Goal: Navigation & Orientation: Understand site structure

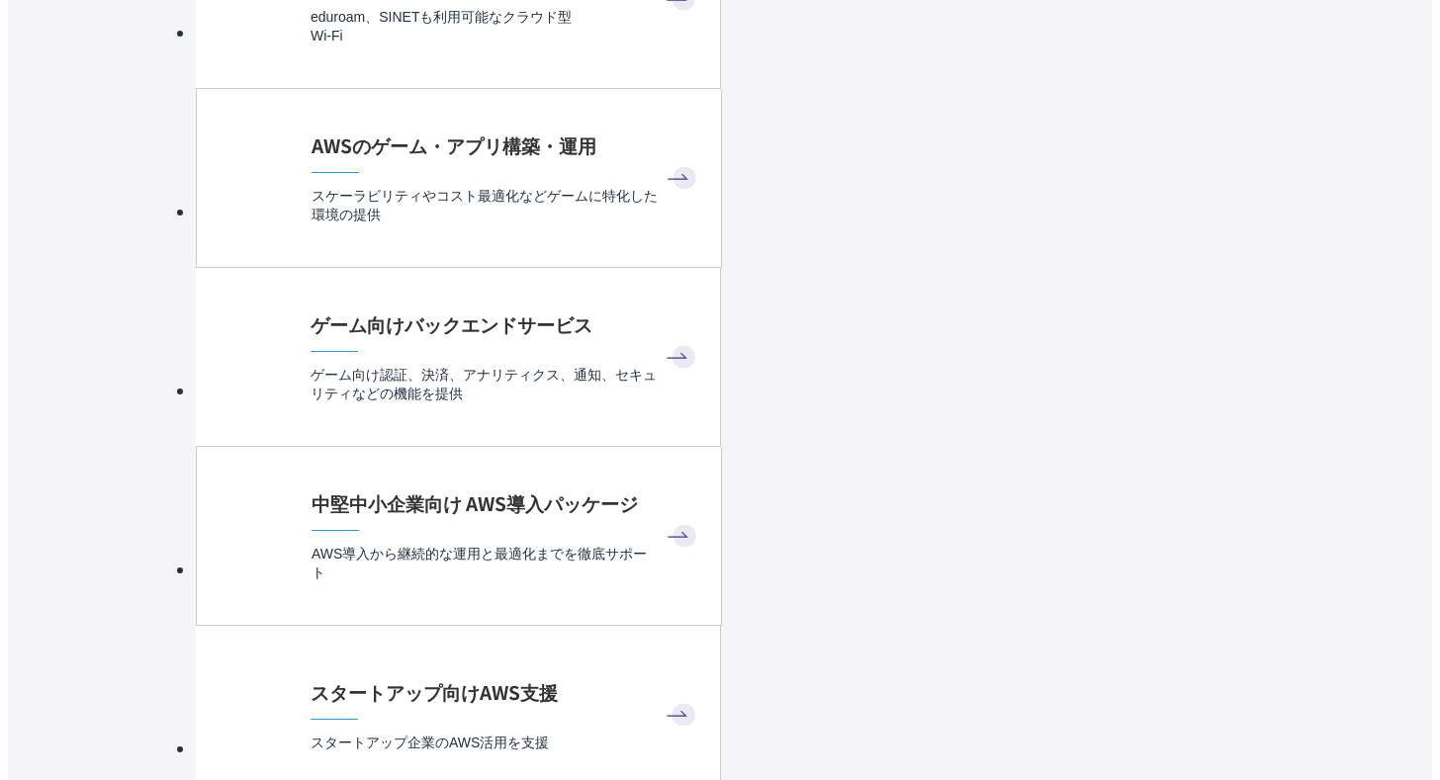
scroll to position [11695, 0]
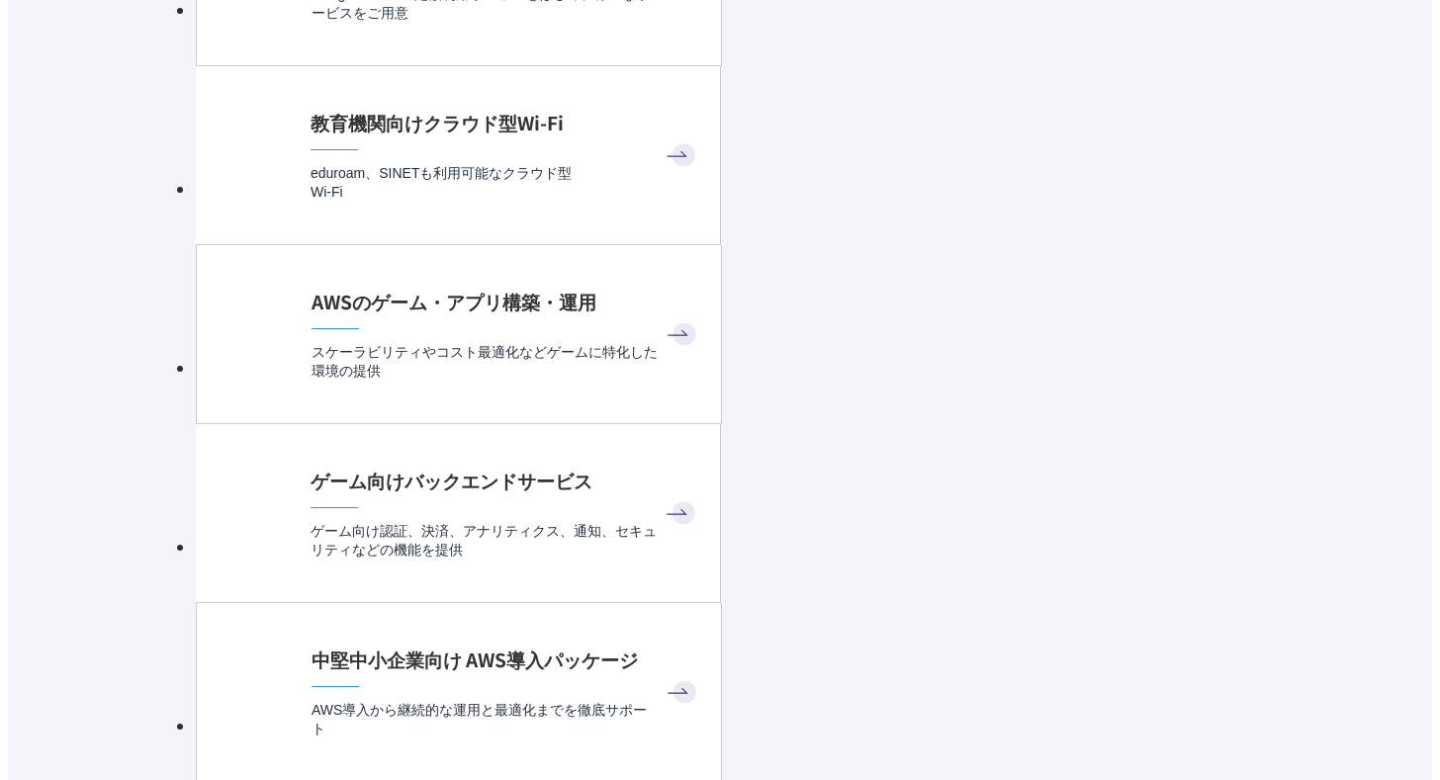
scroll to position [11505, 0]
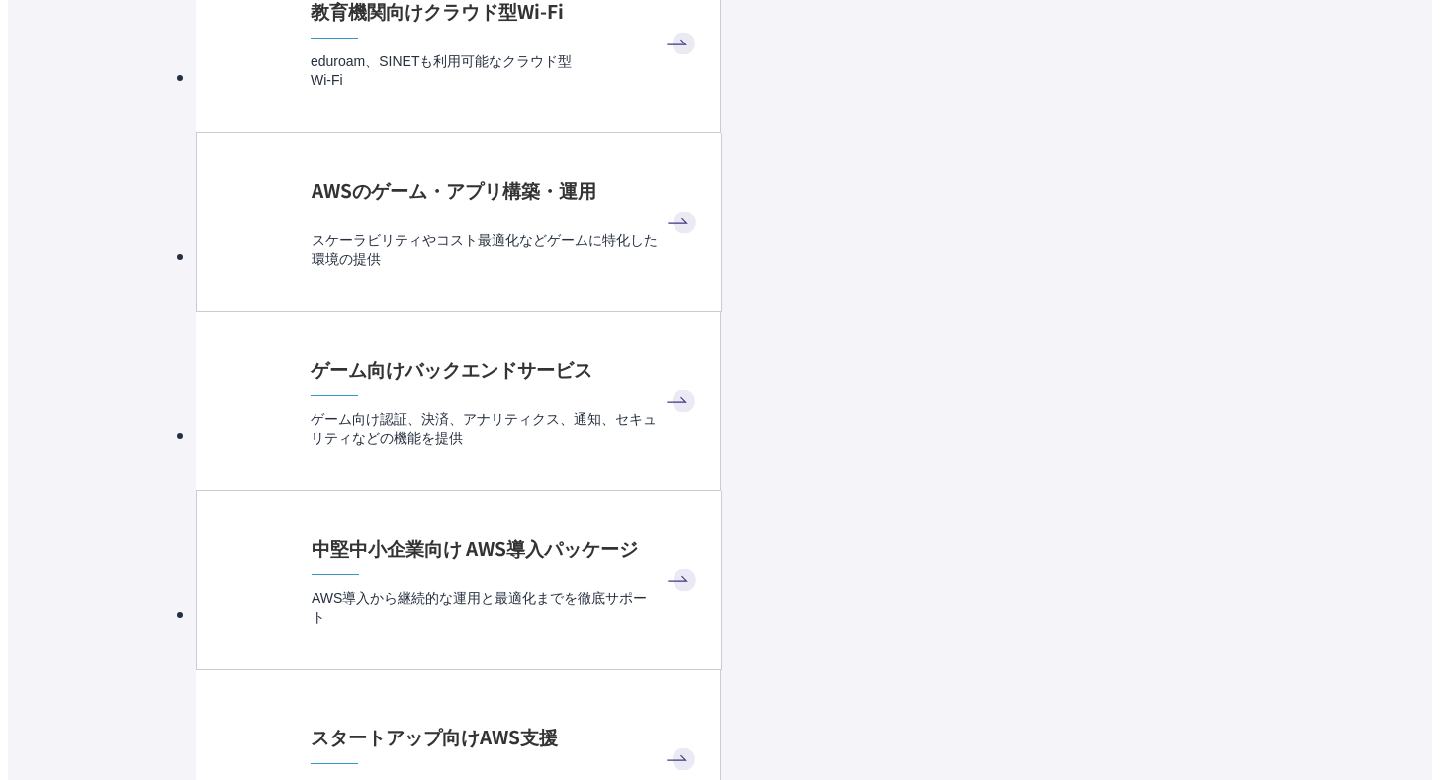
scroll to position [11646, 0]
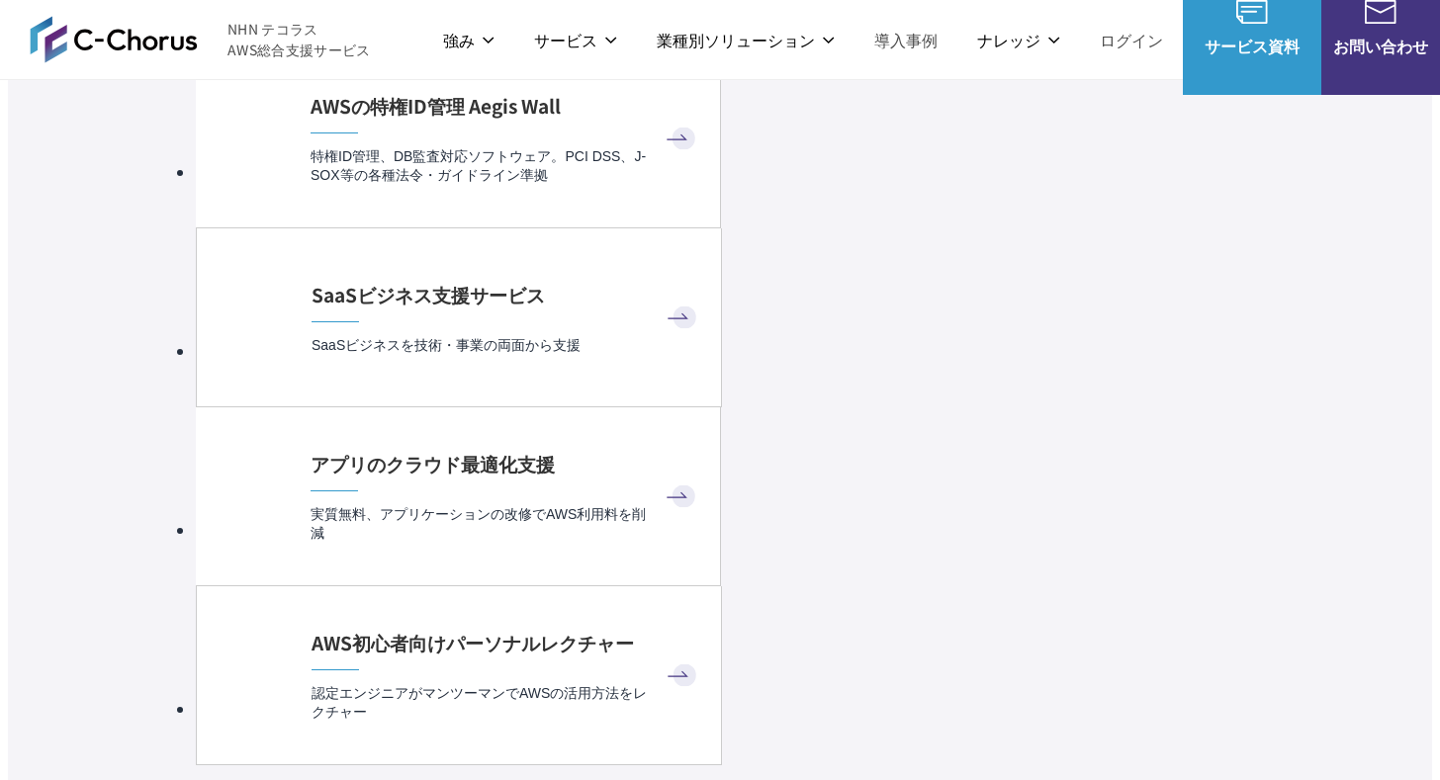
scroll to position [6616, 0]
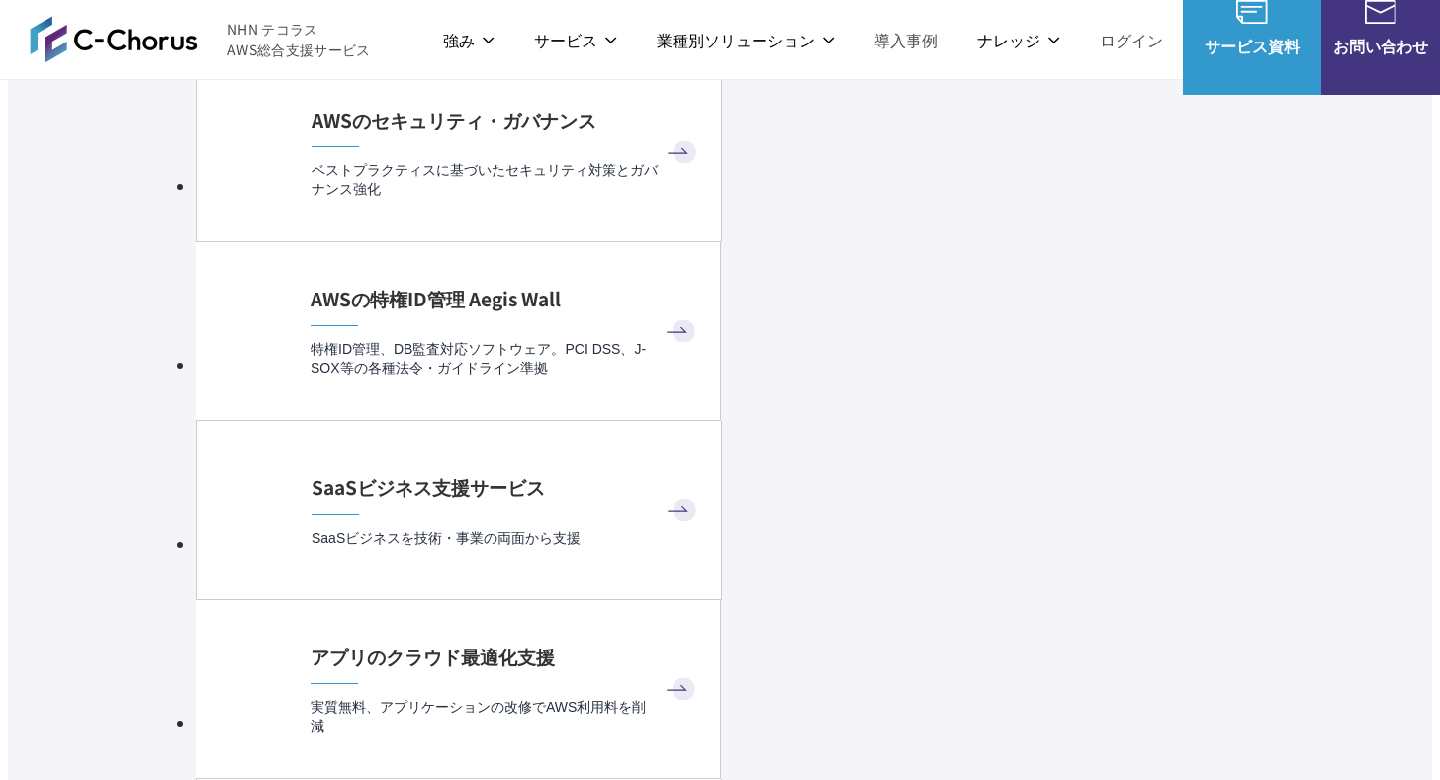
click at [164, 45] on img at bounding box center [114, 39] width 168 height 47
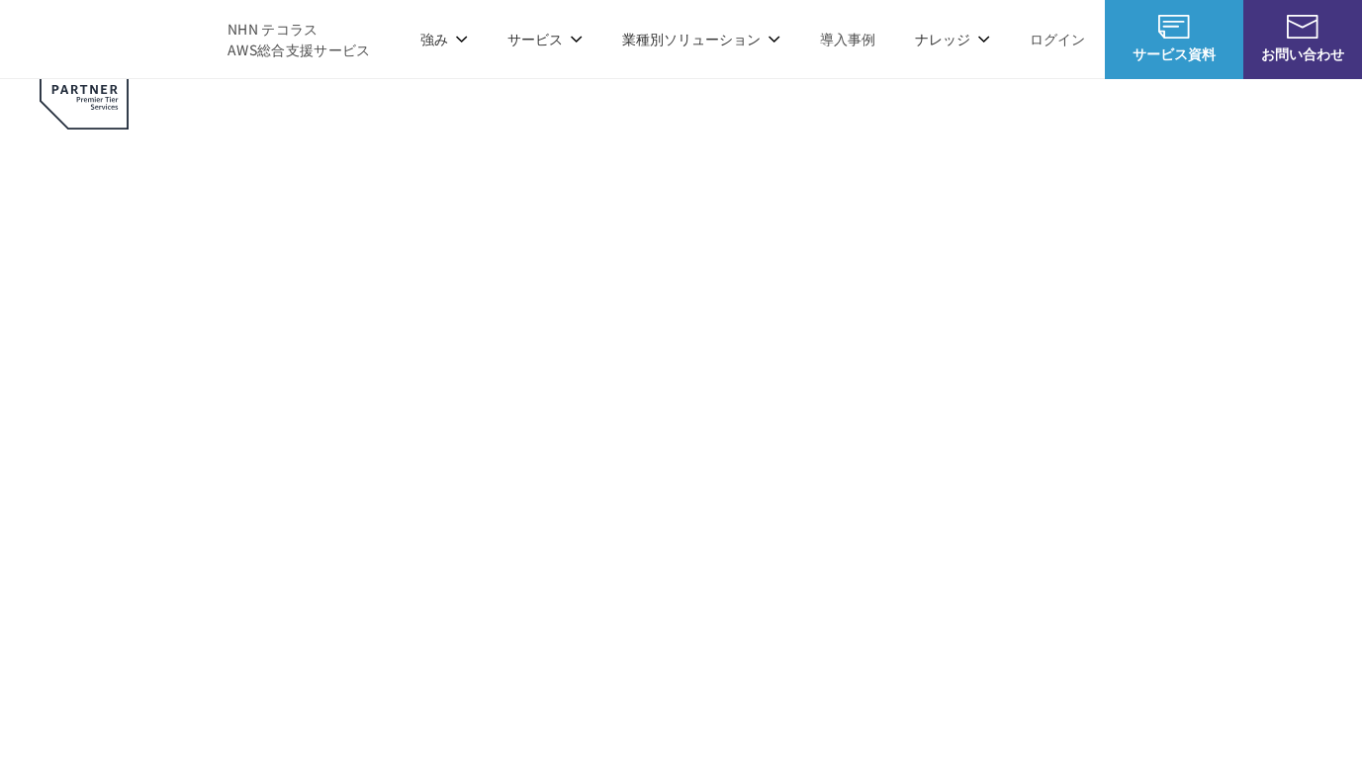
scroll to position [2051, 0]
